Goal: Task Accomplishment & Management: Manage account settings

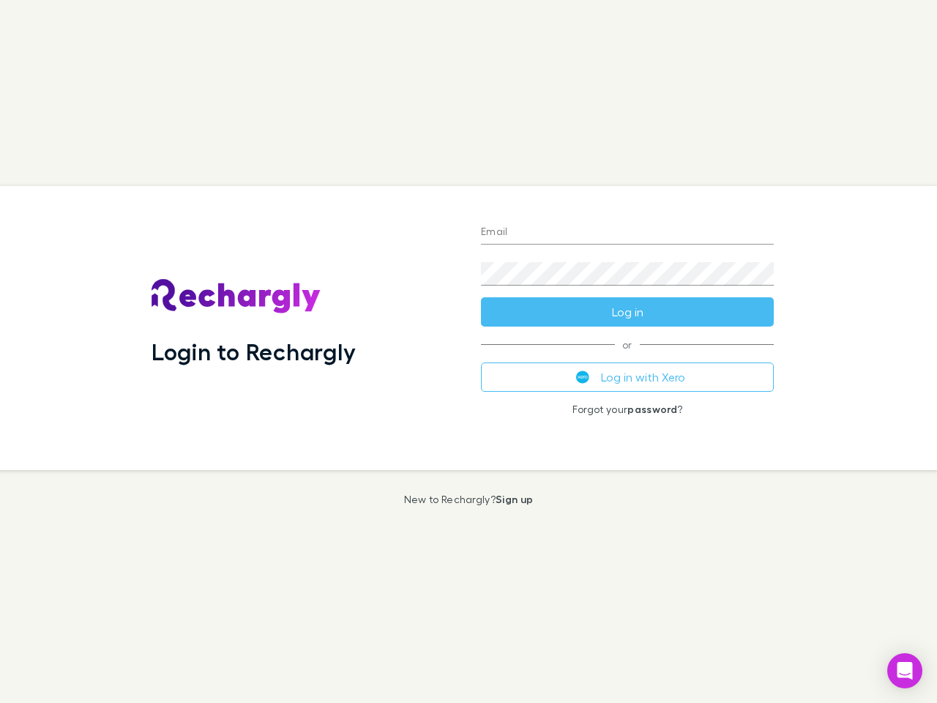
click at [469, 351] on div "Login to Rechargly" at bounding box center [304, 328] width 329 height 284
click at [628, 233] on input "Email" at bounding box center [627, 232] width 293 height 23
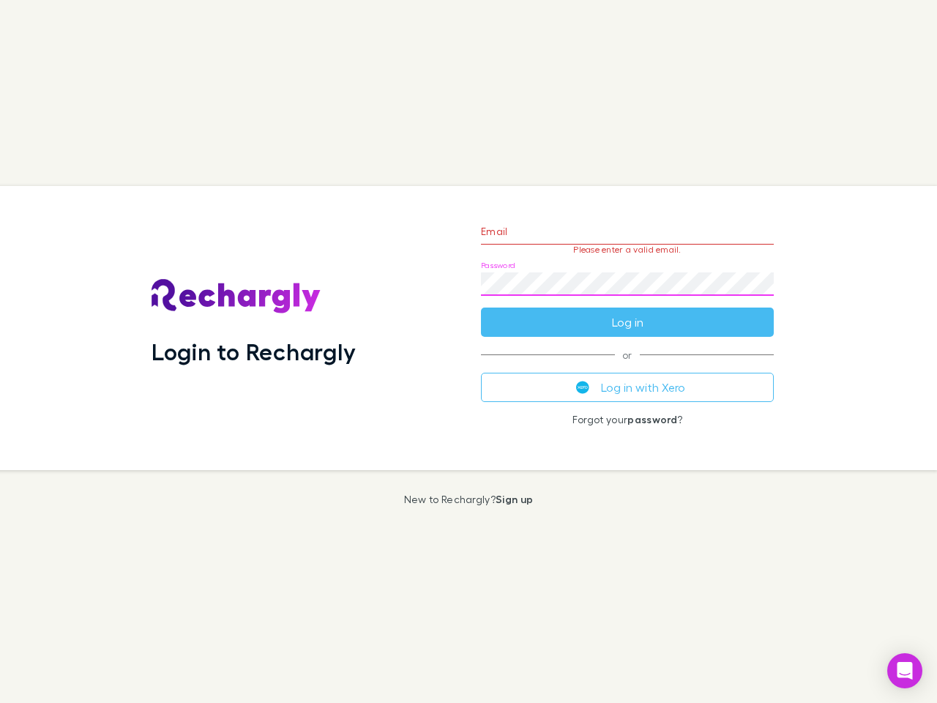
click at [628, 312] on form "Email Please enter a valid email. Password Log in" at bounding box center [627, 272] width 293 height 127
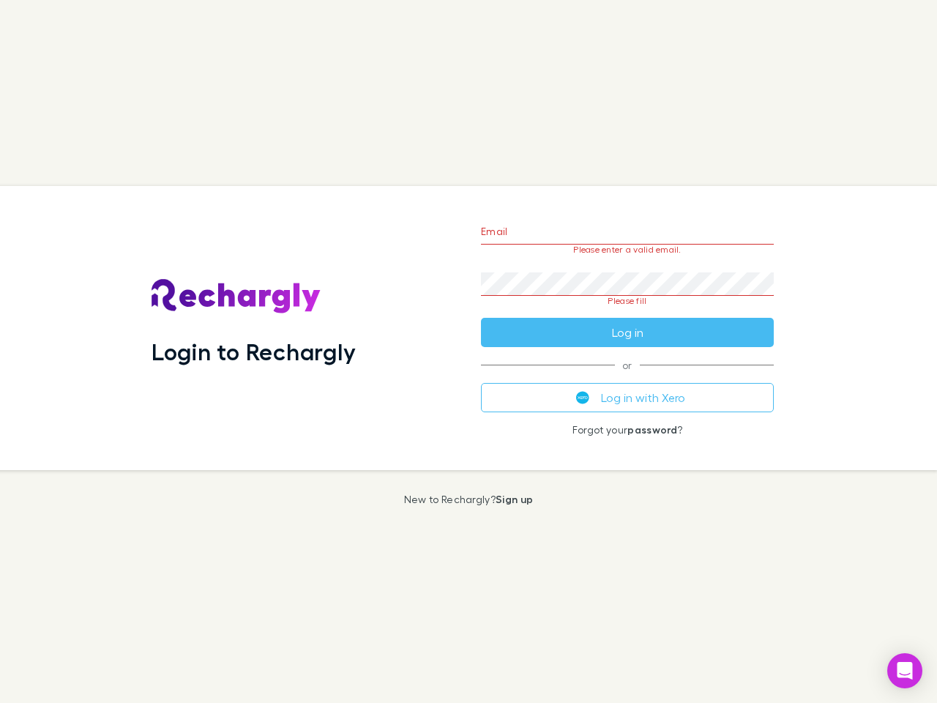
click at [628, 377] on div "Email Please enter a valid email. Password Please fill Log in or Log in with Xe…" at bounding box center [627, 328] width 316 height 284
click at [905, 671] on icon "Open Intercom Messenger" at bounding box center [905, 671] width 15 height 18
